Goal: Navigation & Orientation: Find specific page/section

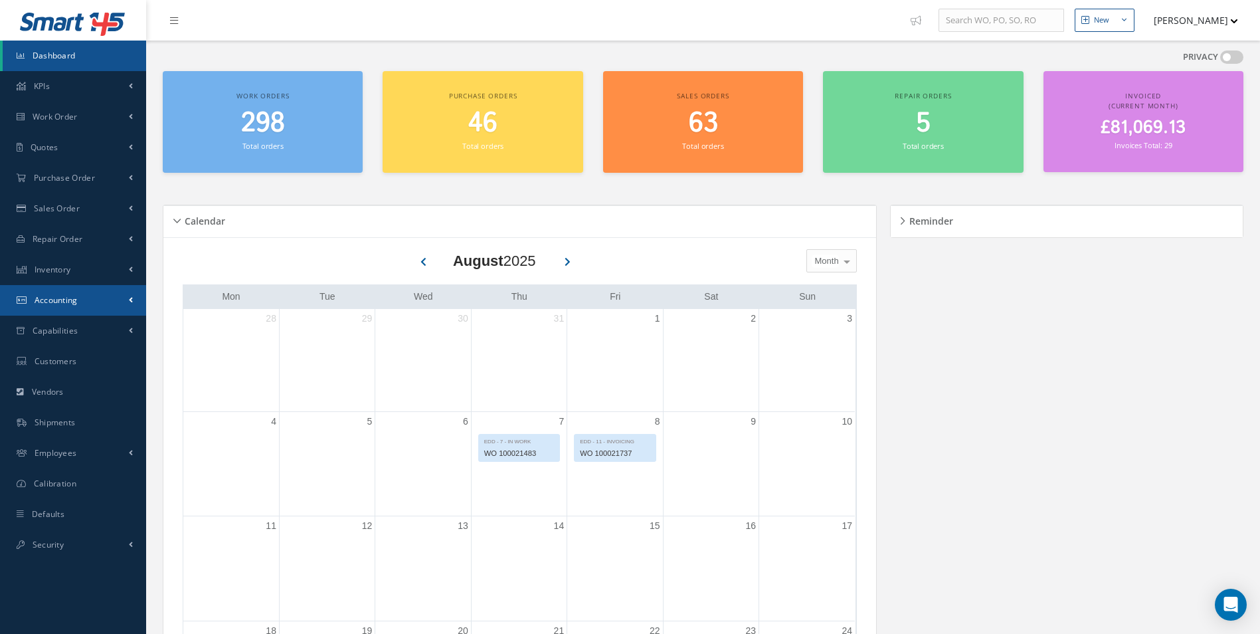
click at [132, 295] on span at bounding box center [131, 299] width 4 height 11
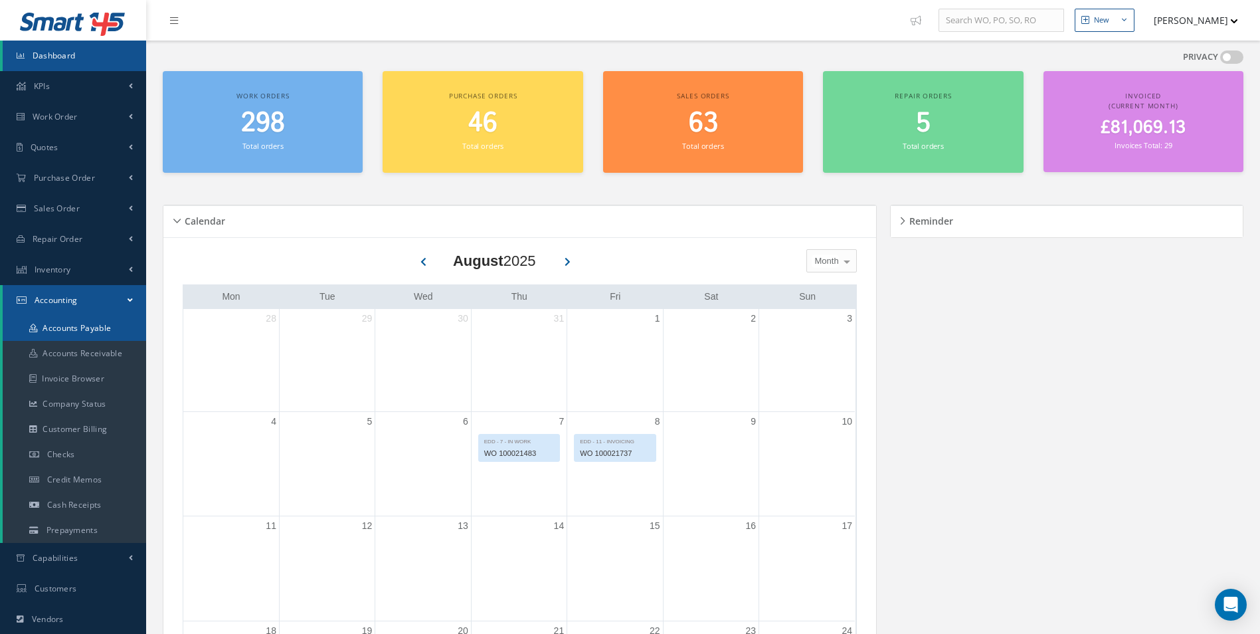
click at [101, 326] on link "Accounts Payable" at bounding box center [74, 328] width 143 height 25
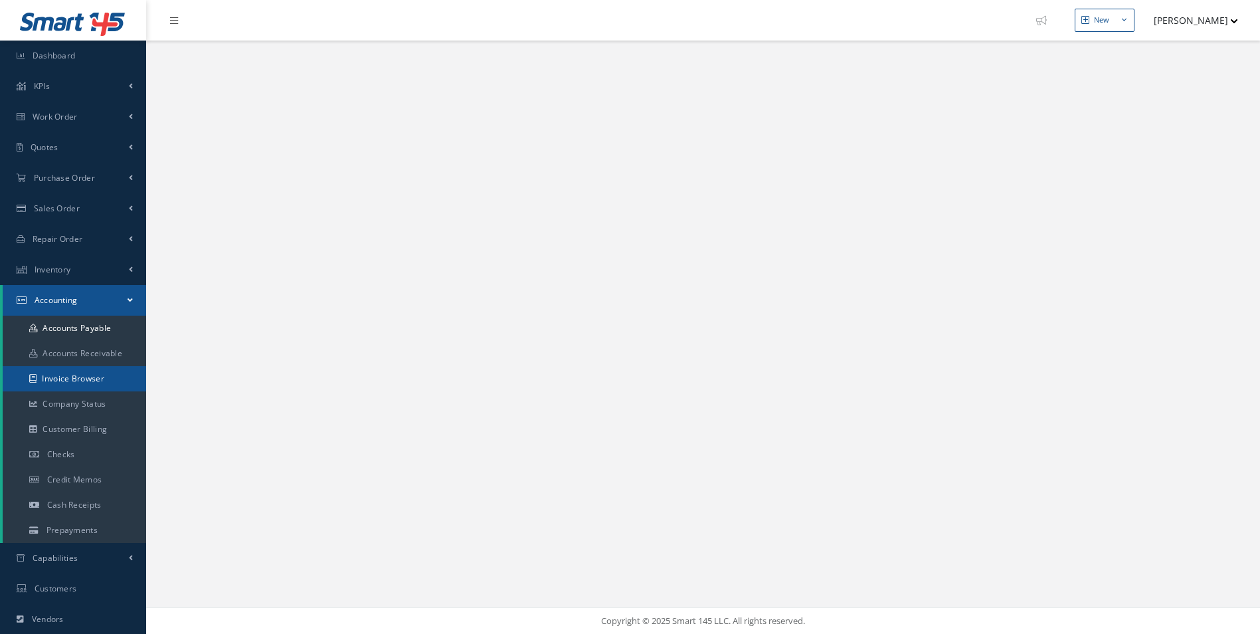
select select "25"
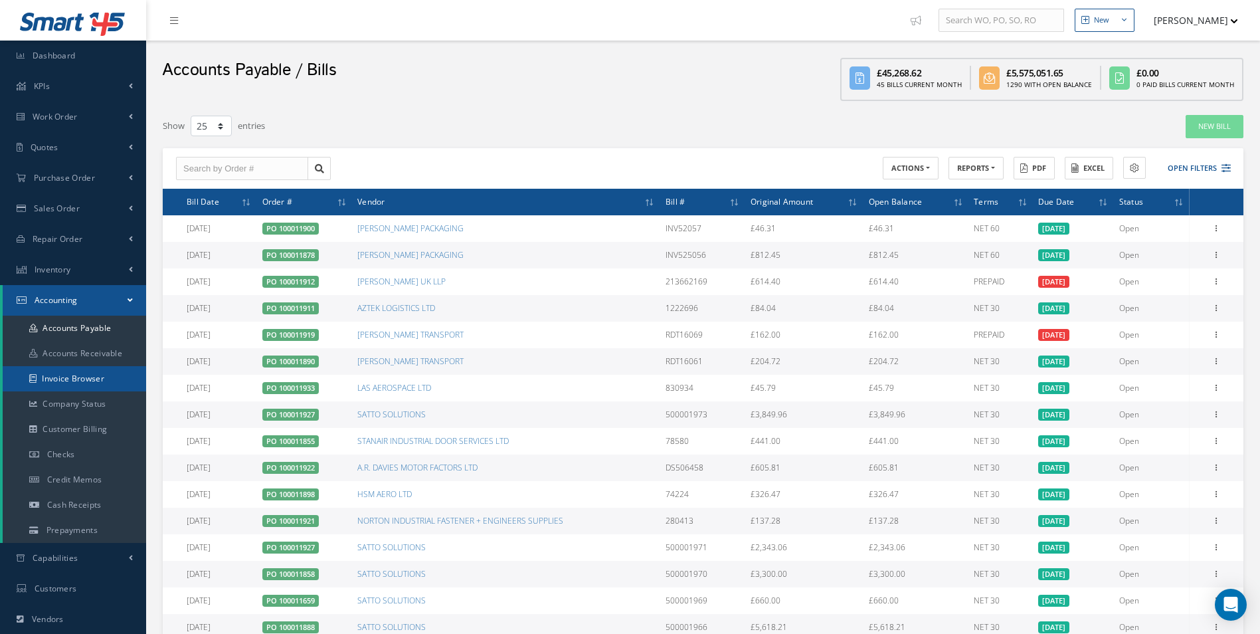
click at [90, 375] on link "Invoice Browser" at bounding box center [74, 378] width 143 height 25
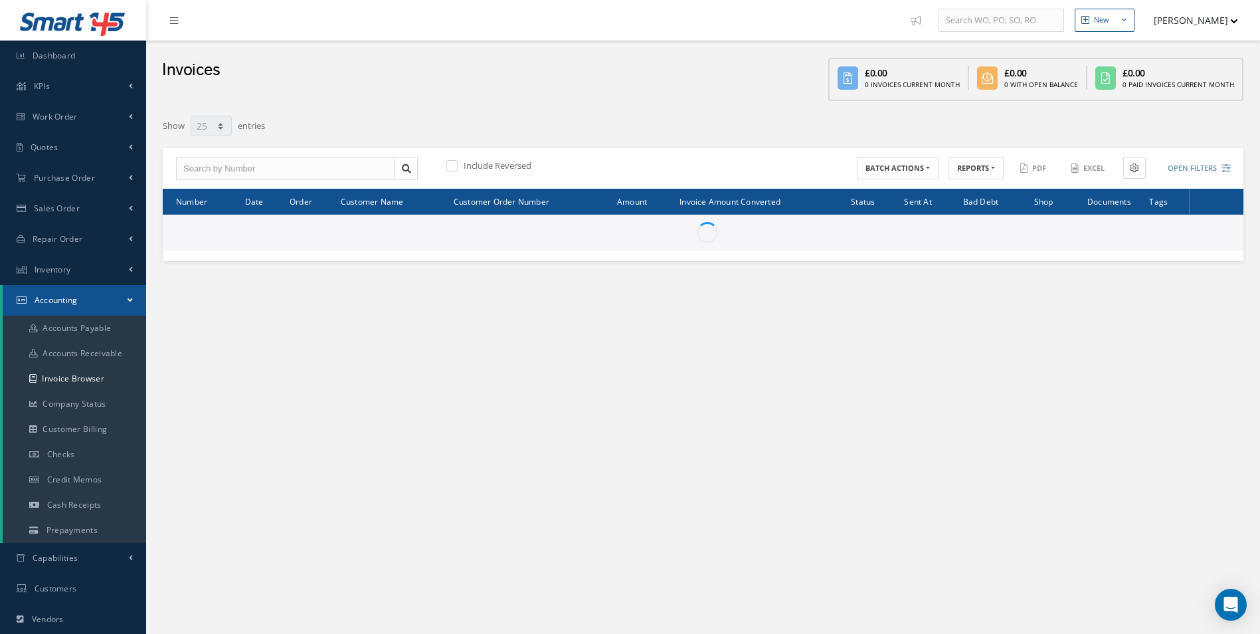
select select "25"
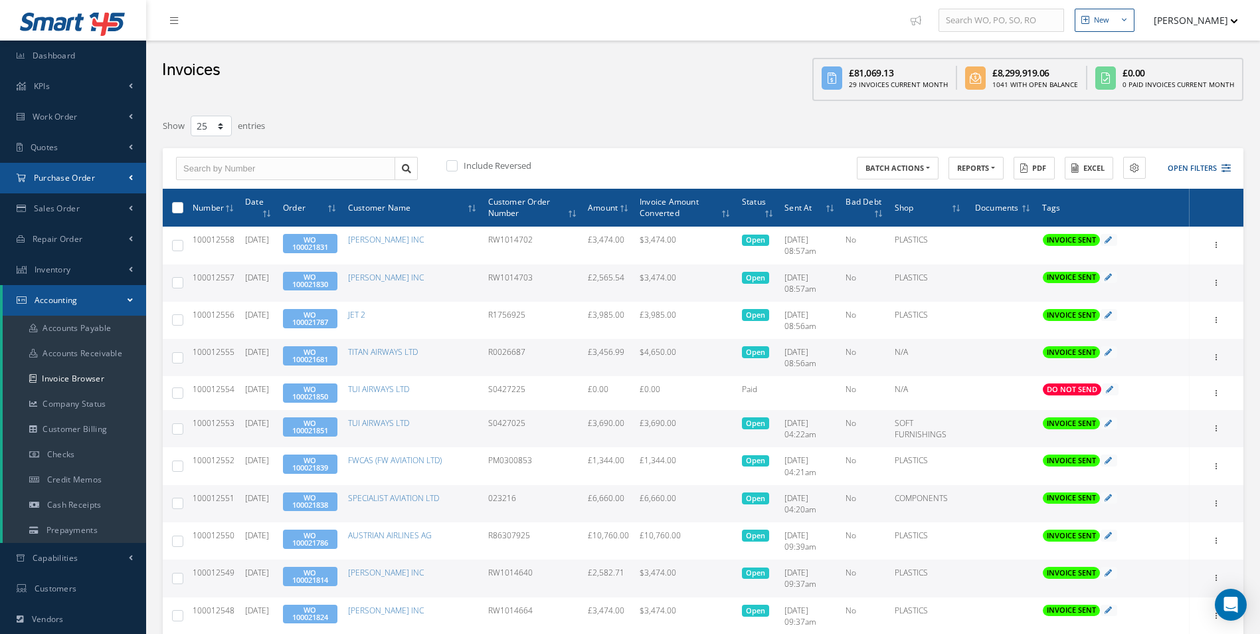
click at [96, 180] on link "Purchase Order" at bounding box center [73, 178] width 146 height 31
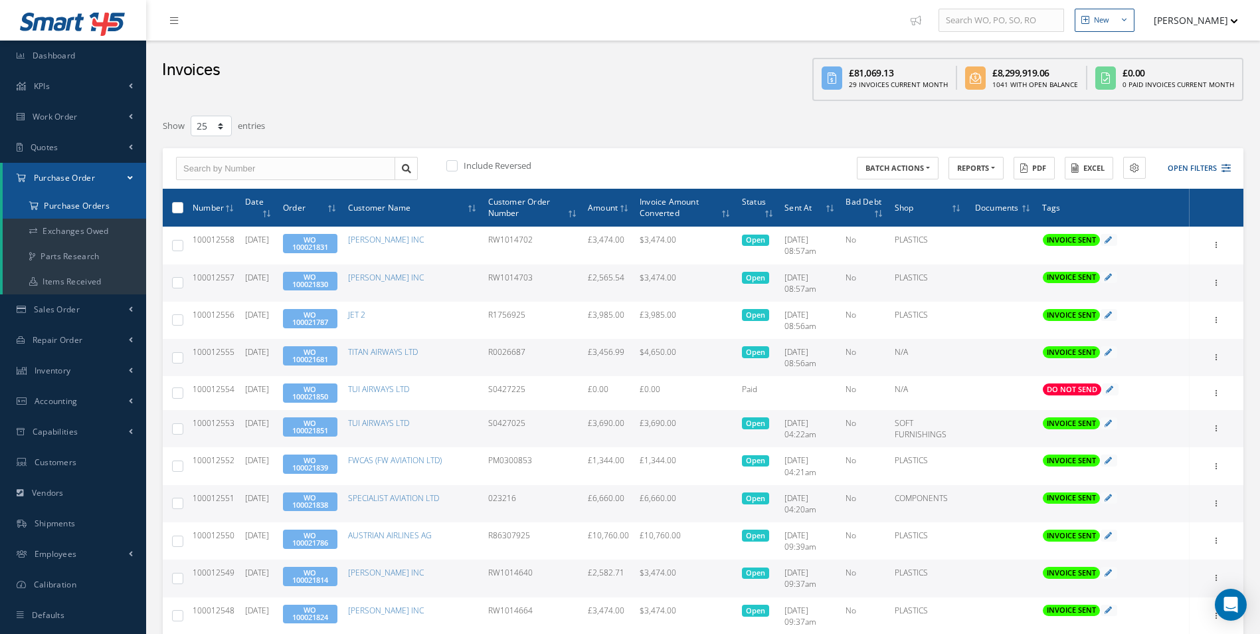
click at [90, 207] on a=1&status_id=2&status_id=3&status_id=5&collapsedFilters"] "Purchase Orders" at bounding box center [74, 205] width 143 height 25
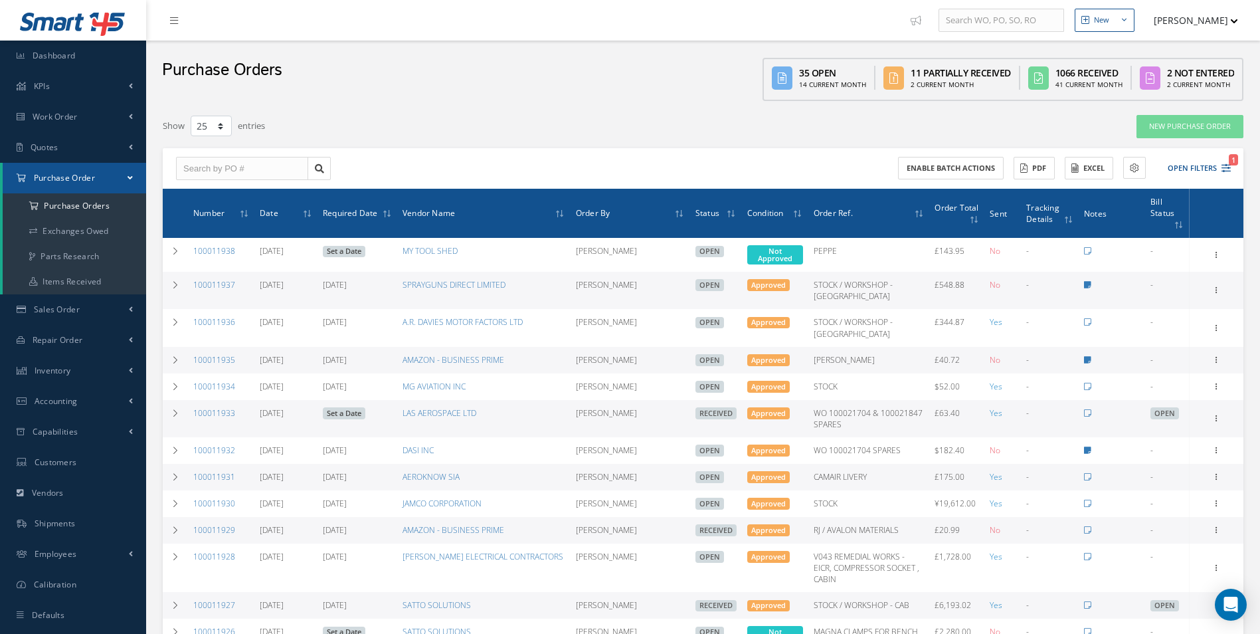
select select "25"
